Goal: Task Accomplishment & Management: Manage account settings

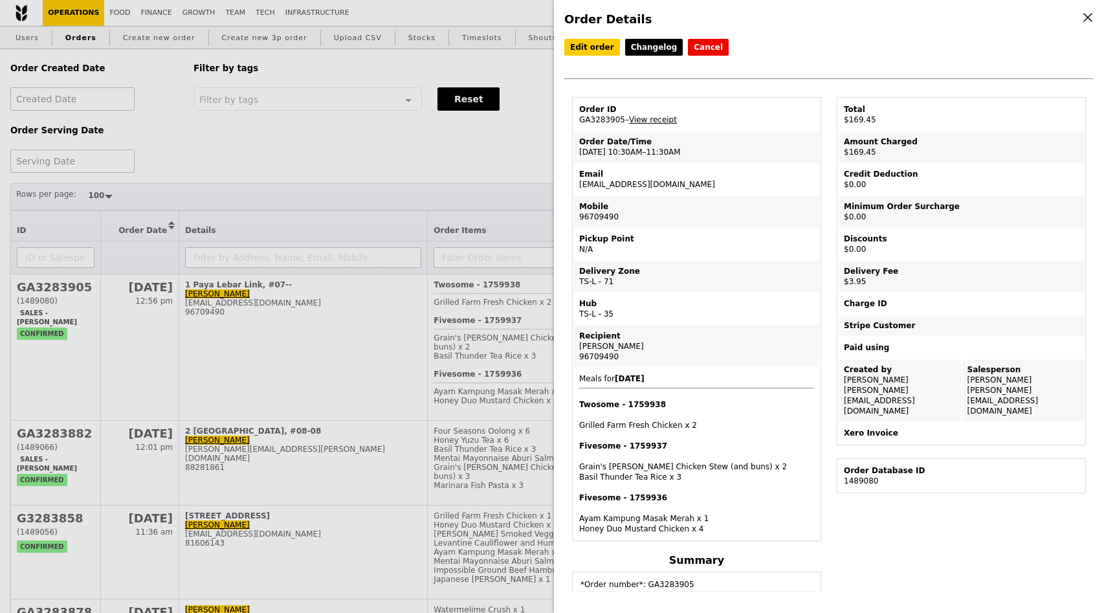
select select "100"
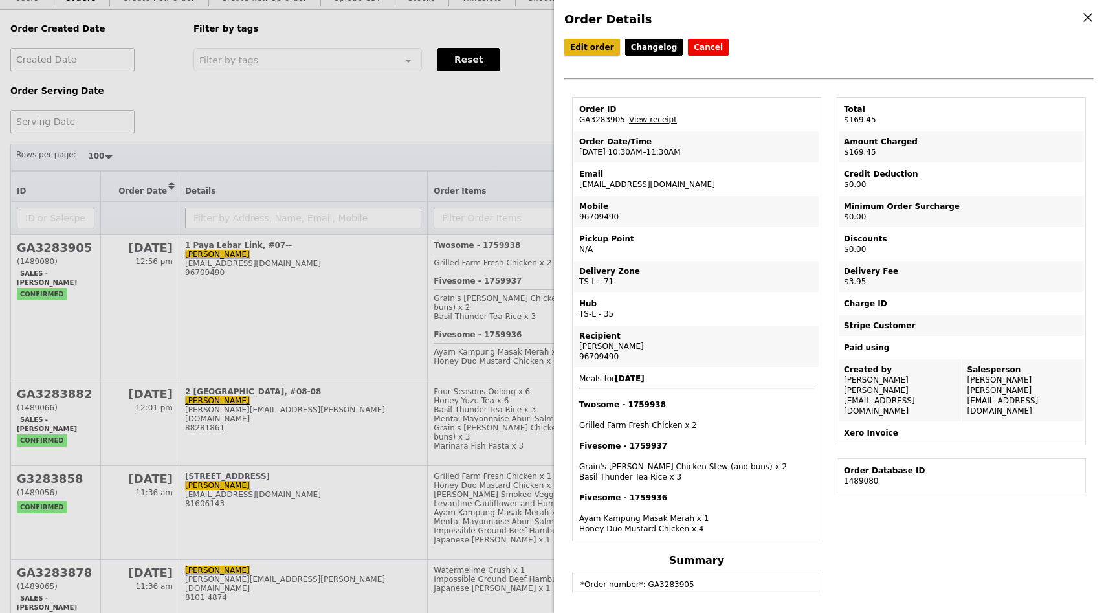
click at [587, 49] on link "Edit order" at bounding box center [592, 47] width 56 height 17
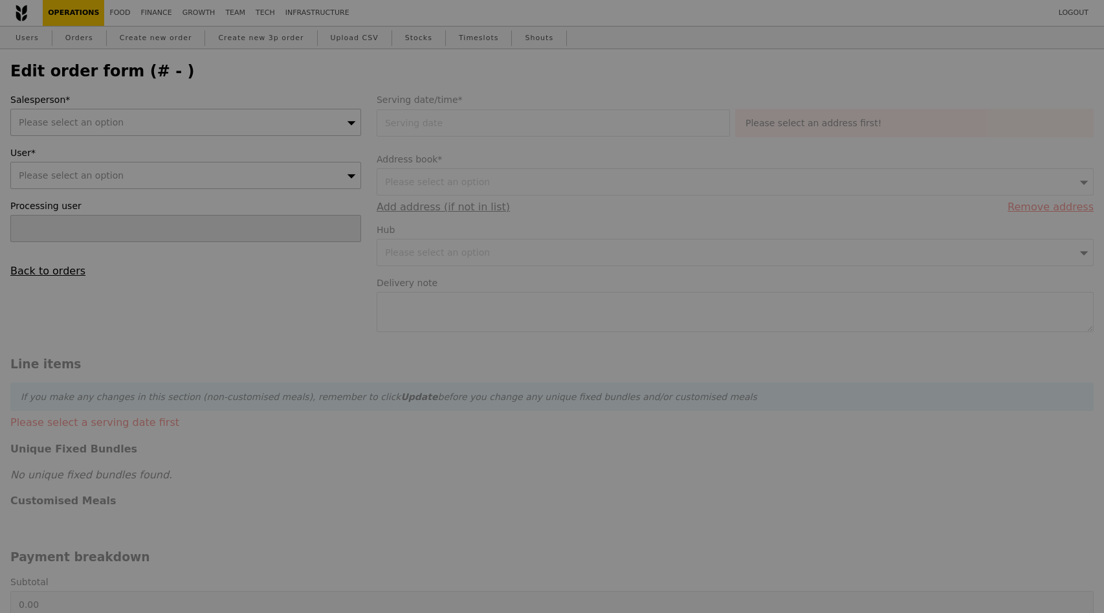
type input "[PERSON_NAME]"
type input "10 Sep 2025"
type input "165.50"
type input "3.62"
type input "3.95"
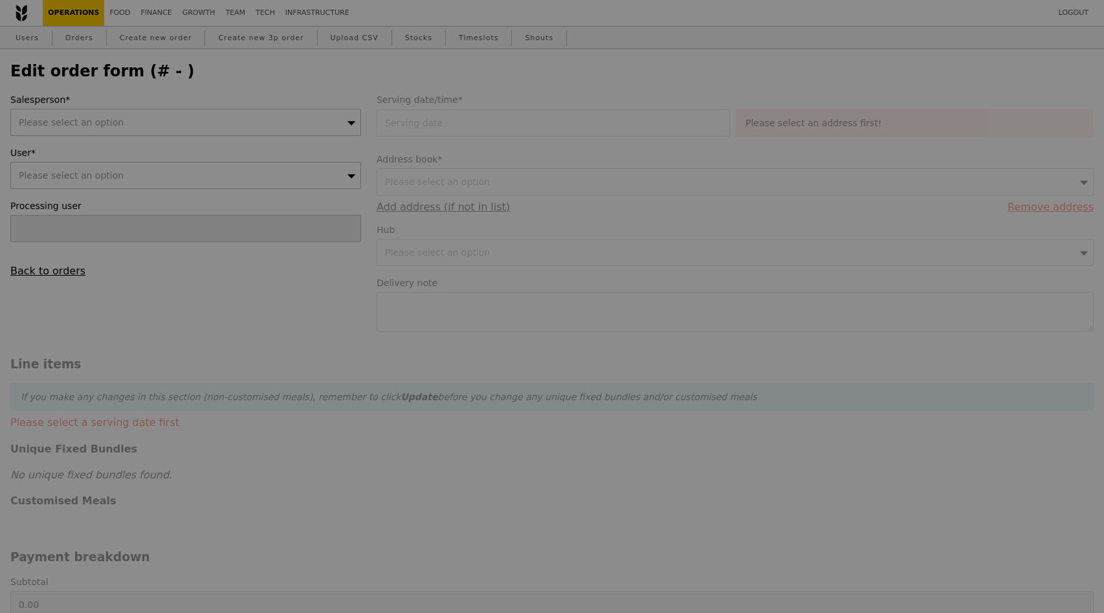
type input "169.45"
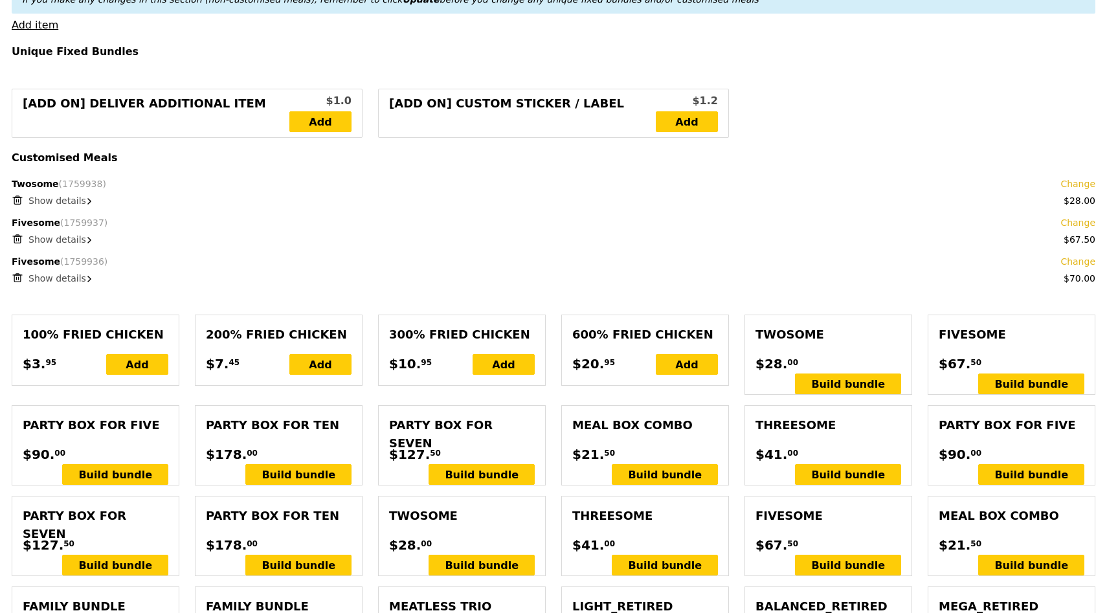
scroll to position [570, 0]
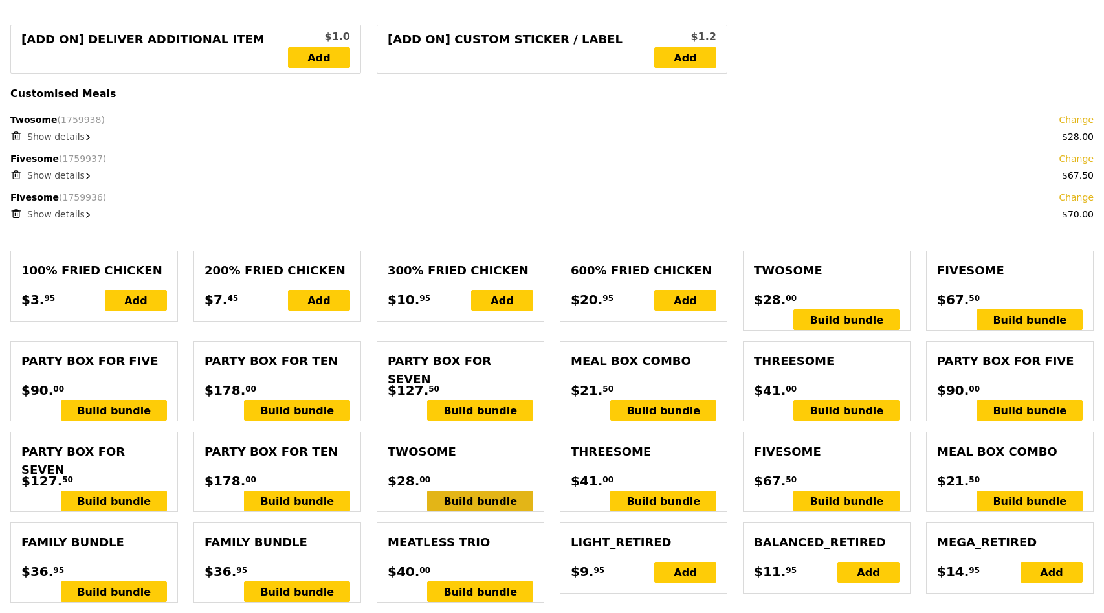
click at [487, 491] on div "Build bundle" at bounding box center [480, 501] width 106 height 21
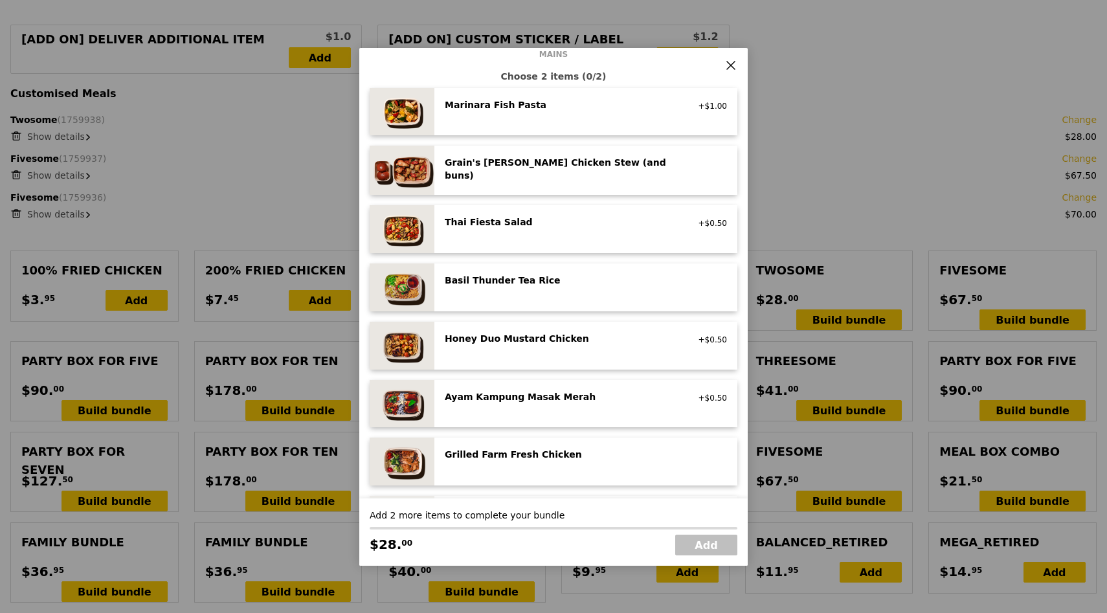
scroll to position [85, 0]
click at [528, 396] on div "Ayam Kampung Masak Merah" at bounding box center [561, 398] width 232 height 13
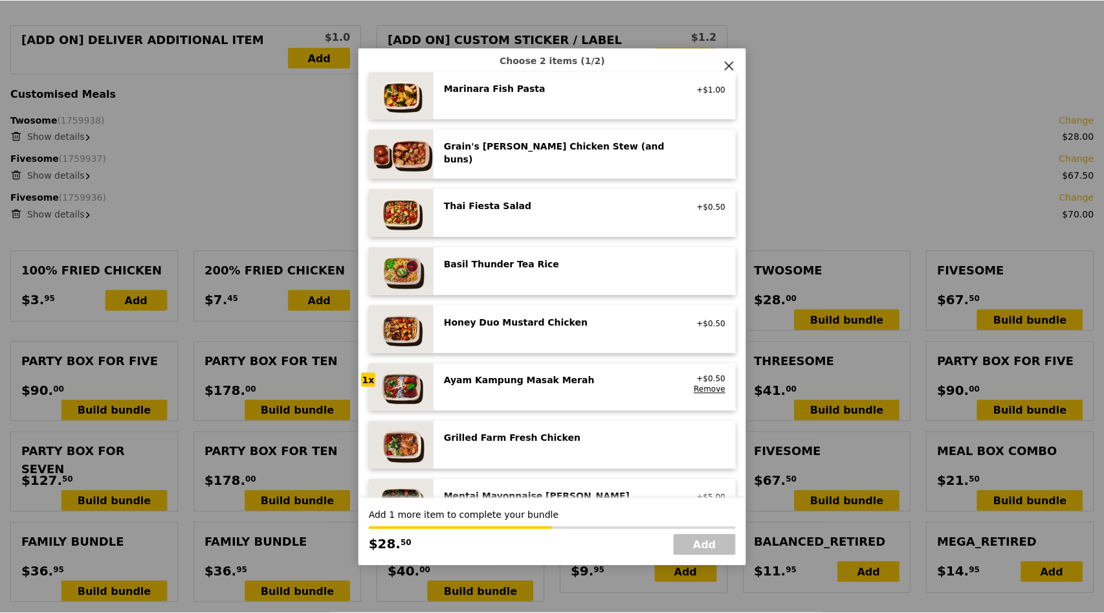
scroll to position [105, 0]
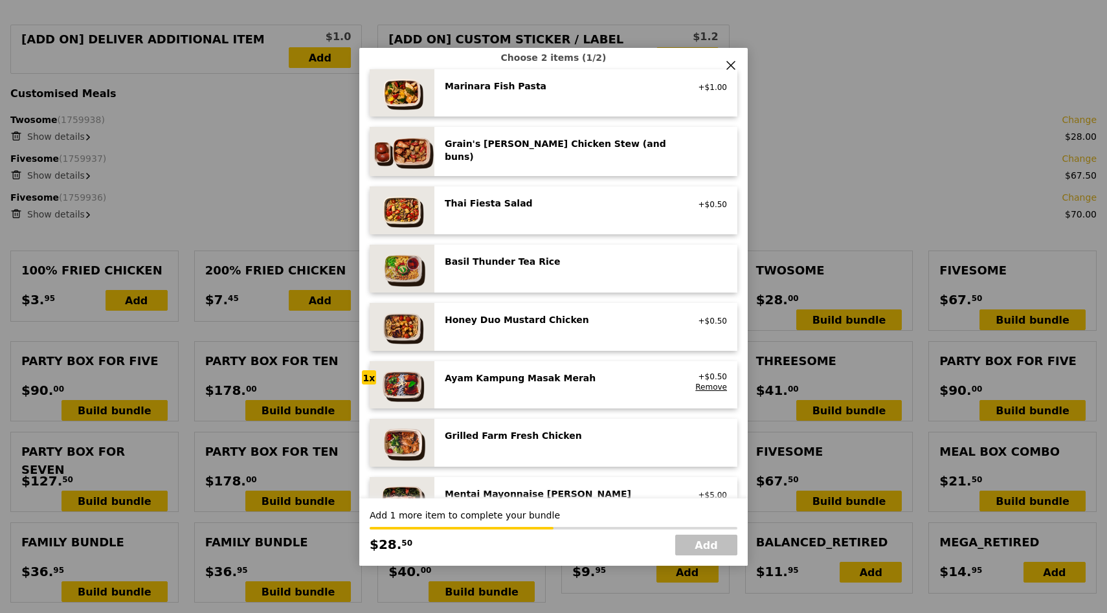
click at [515, 274] on div "Basil Thunder Tea Rice vegetarian, contains allium, barley, egg, nuts, soy, whe…" at bounding box center [586, 268] width 282 height 27
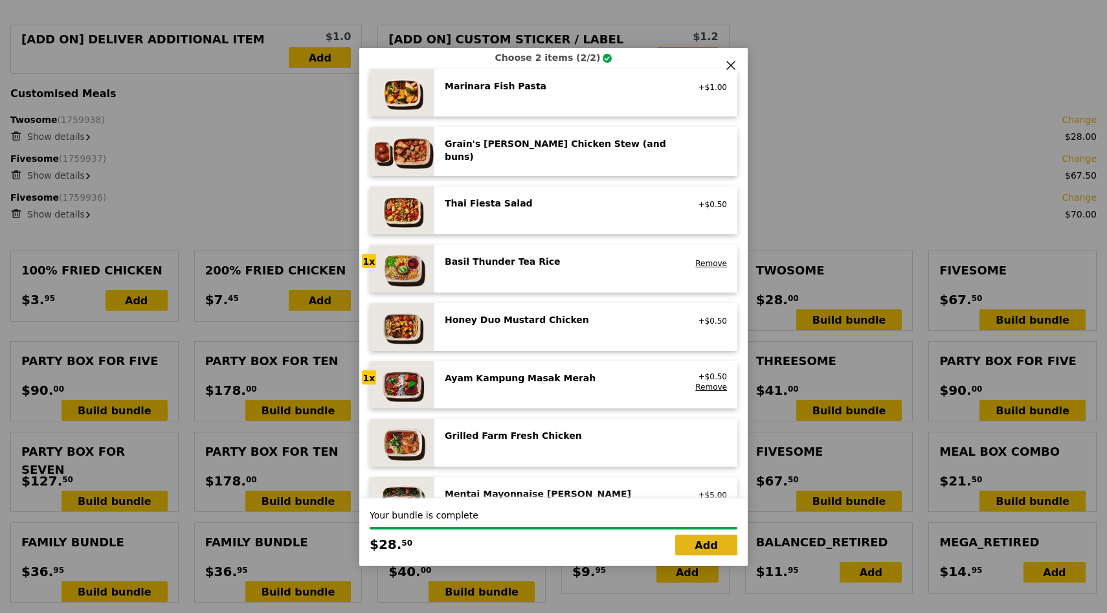
click at [702, 545] on link "Add" at bounding box center [706, 545] width 62 height 21
type input "Loading..."
type input "194.00"
type input "197.95"
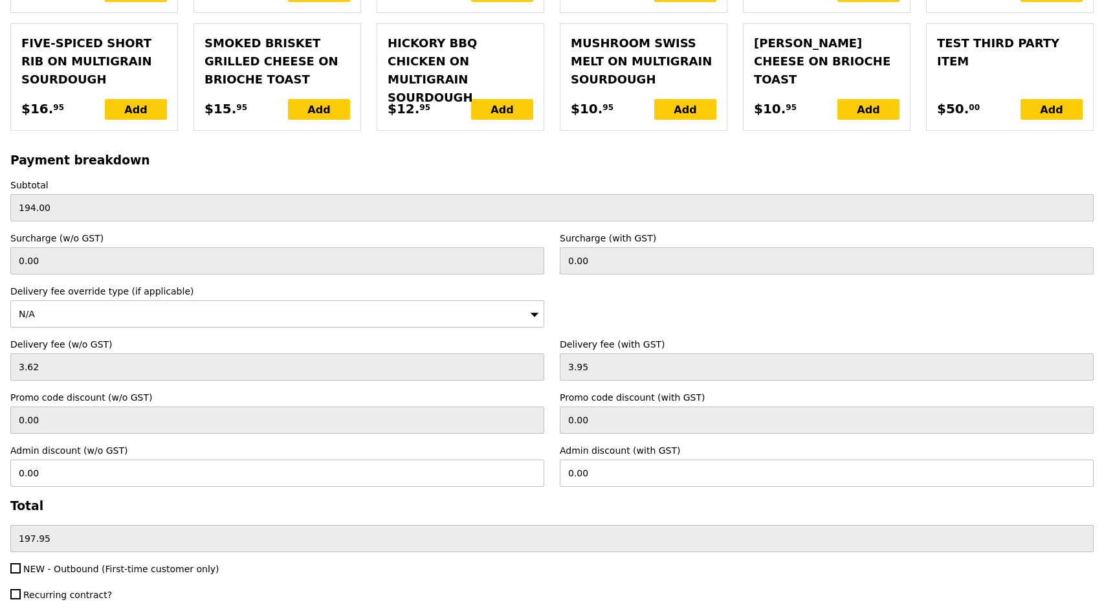
scroll to position [3022, 0]
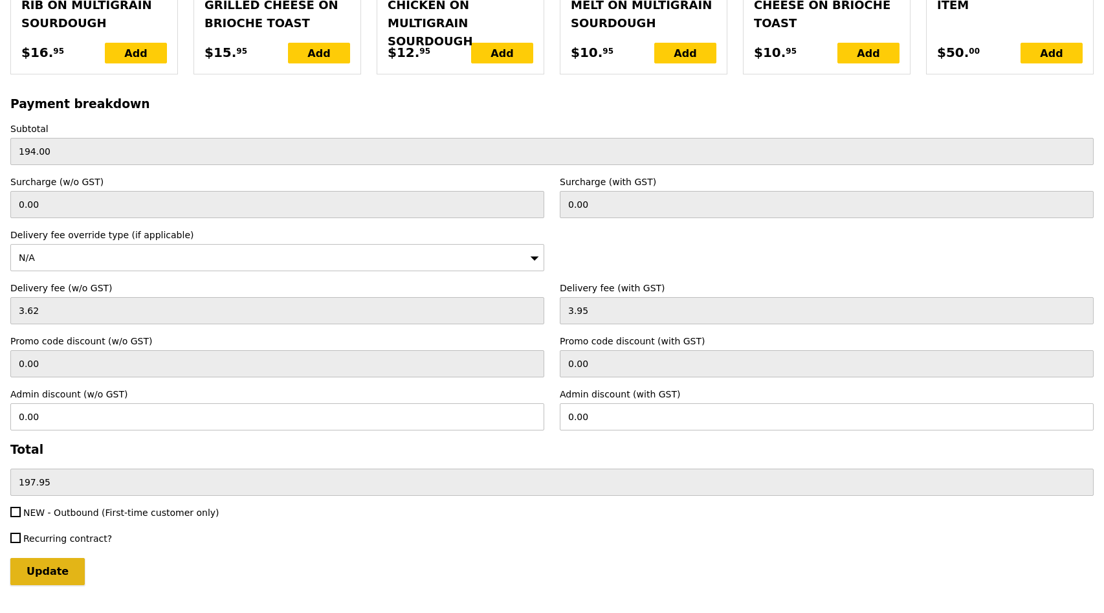
click at [41, 558] on input "Update" at bounding box center [47, 571] width 74 height 27
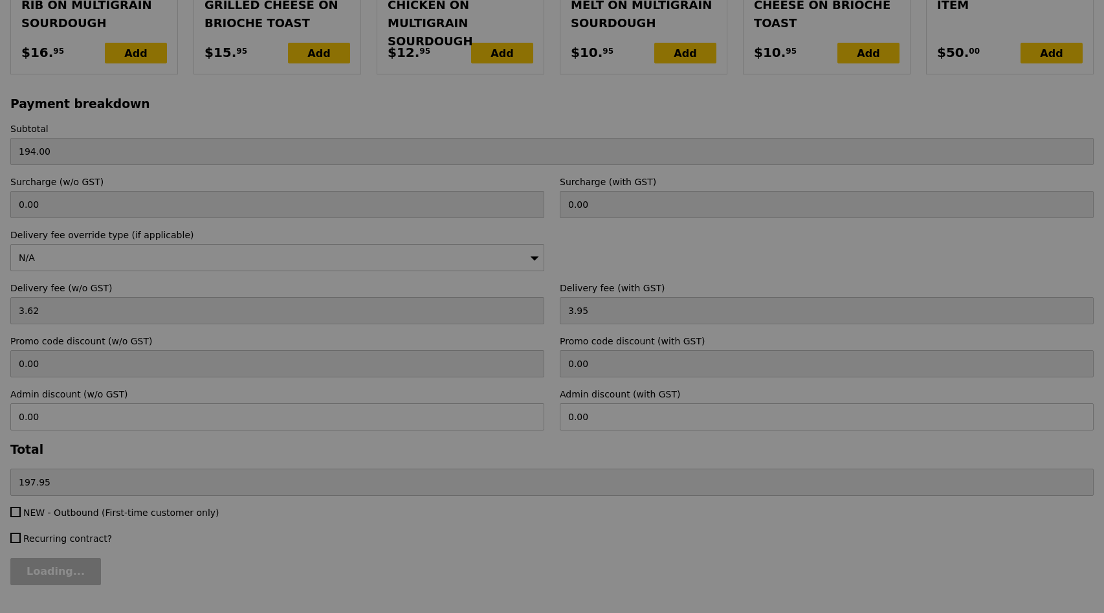
type input "Update"
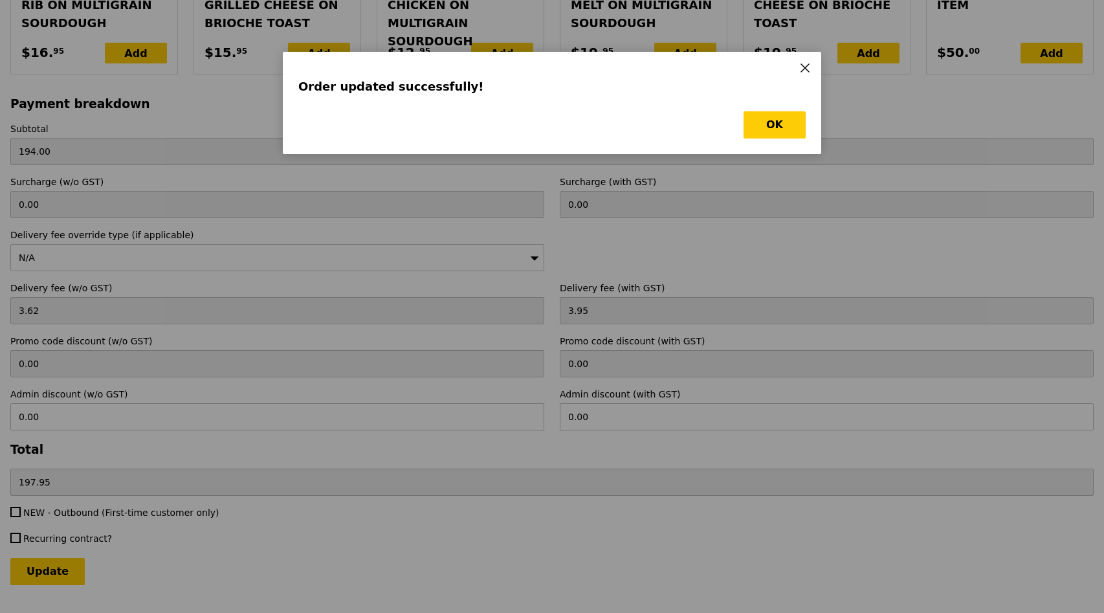
scroll to position [0, 0]
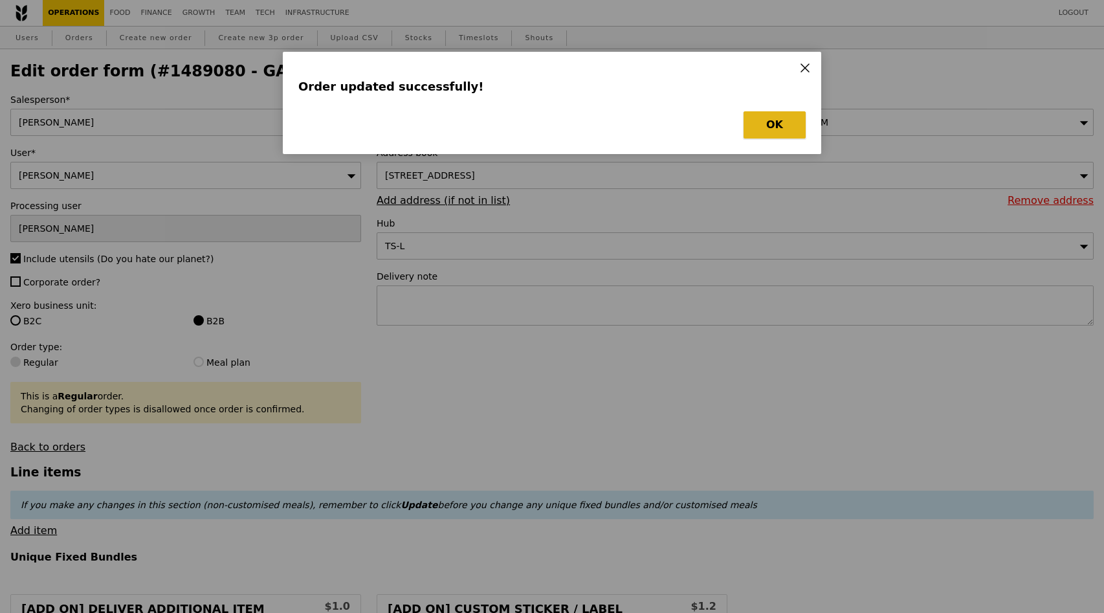
click at [783, 133] on button "OK" at bounding box center [775, 124] width 62 height 27
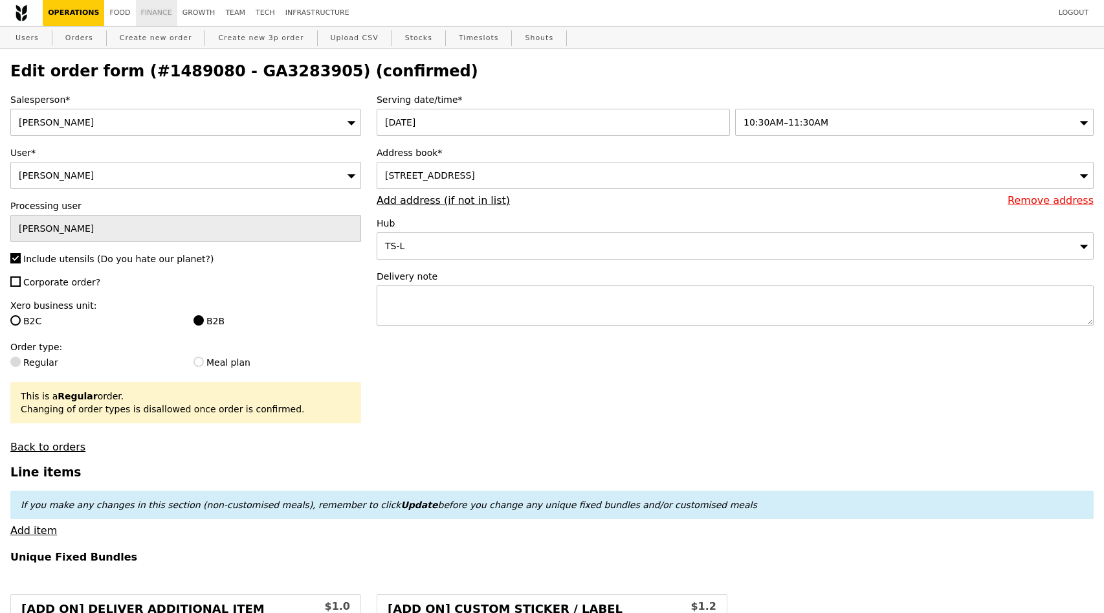
click at [159, 13] on link "Finance" at bounding box center [156, 13] width 41 height 26
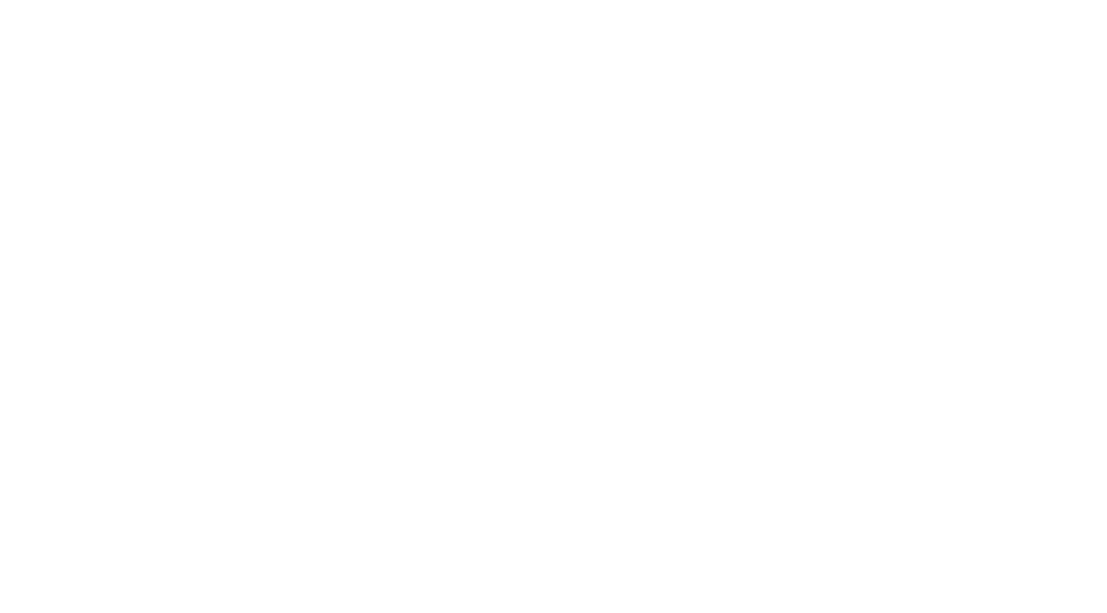
select select "100"
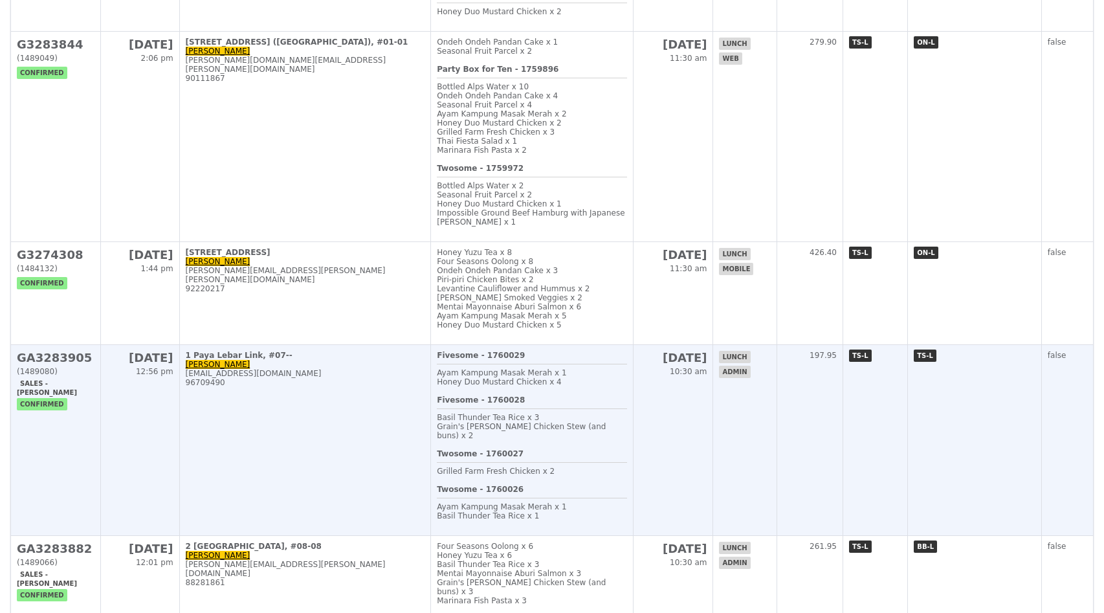
scroll to position [752, 0]
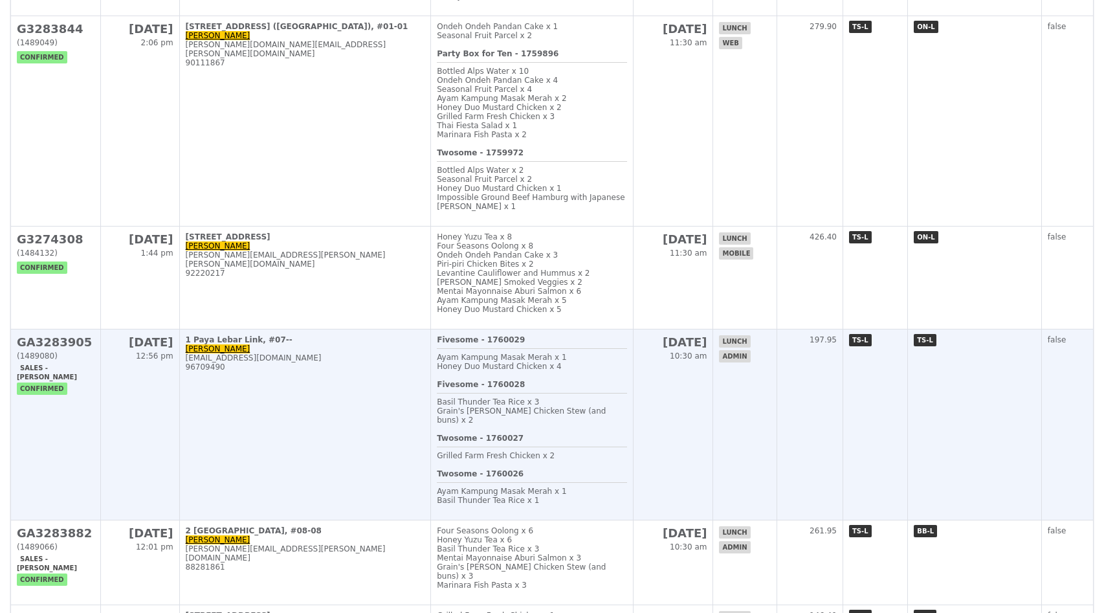
click at [295, 430] on td "1 Paya Lebar Link, #07-- [PERSON_NAME] [PERSON_NAME][EMAIL_ADDRESS][DOMAIN_NAME…" at bounding box center [305, 425] width 252 height 191
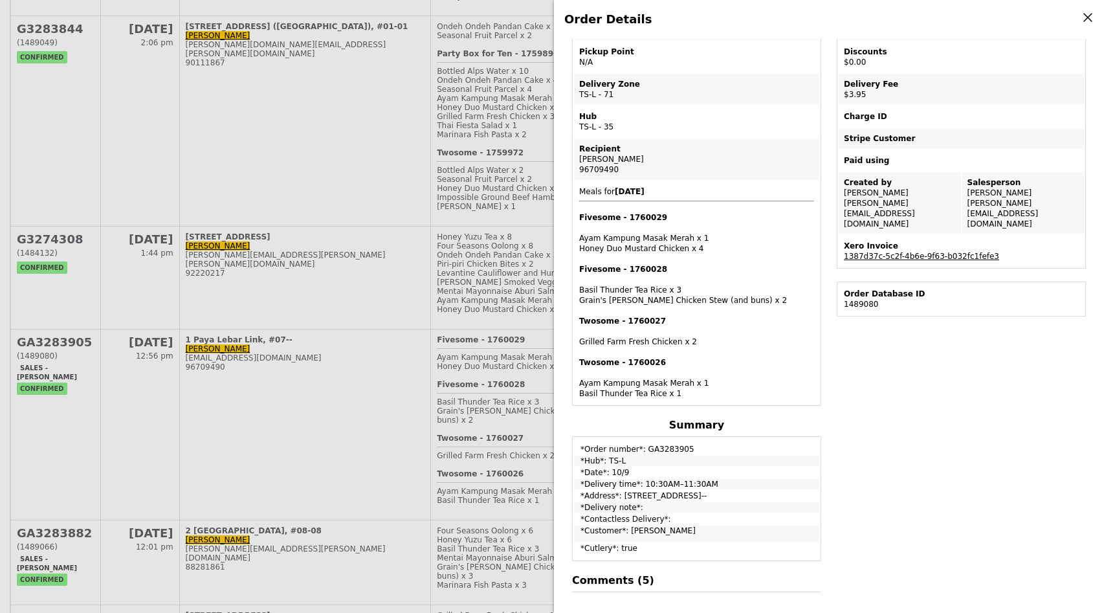
scroll to position [181, 0]
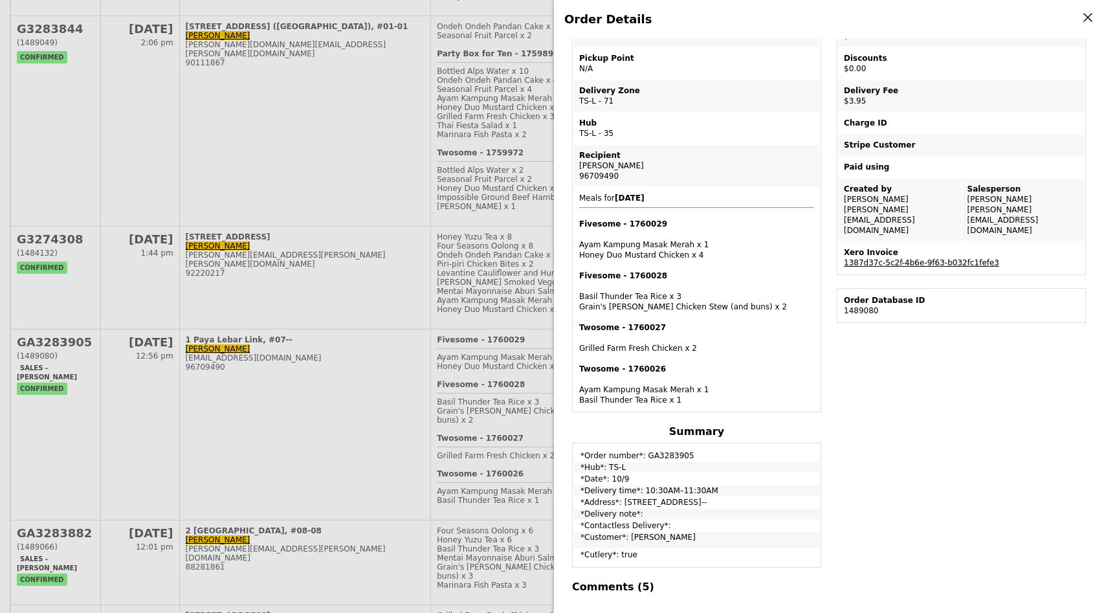
click at [889, 258] on link "1387d37c-5c2f-4b6e-9f63-b032fc1fefe3" at bounding box center [921, 262] width 155 height 9
click at [908, 258] on link "1387d37c-5c2f-4b6e-9f63-b032fc1fefe3" at bounding box center [921, 262] width 155 height 9
click at [1088, 17] on icon at bounding box center [1088, 18] width 8 height 8
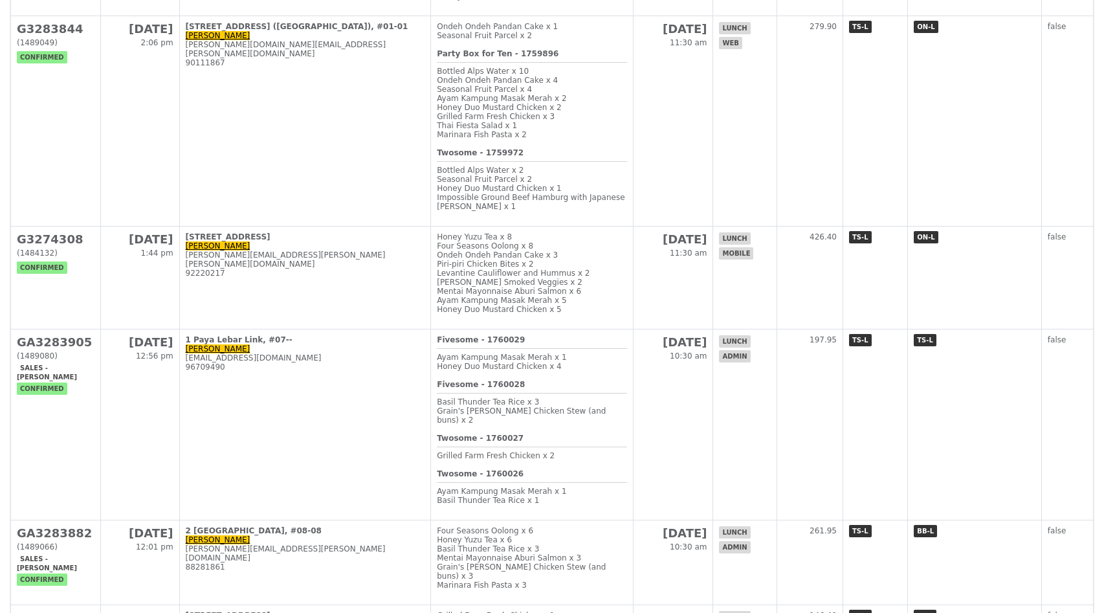
scroll to position [256, 0]
